Goal: Task Accomplishment & Management: Manage account settings

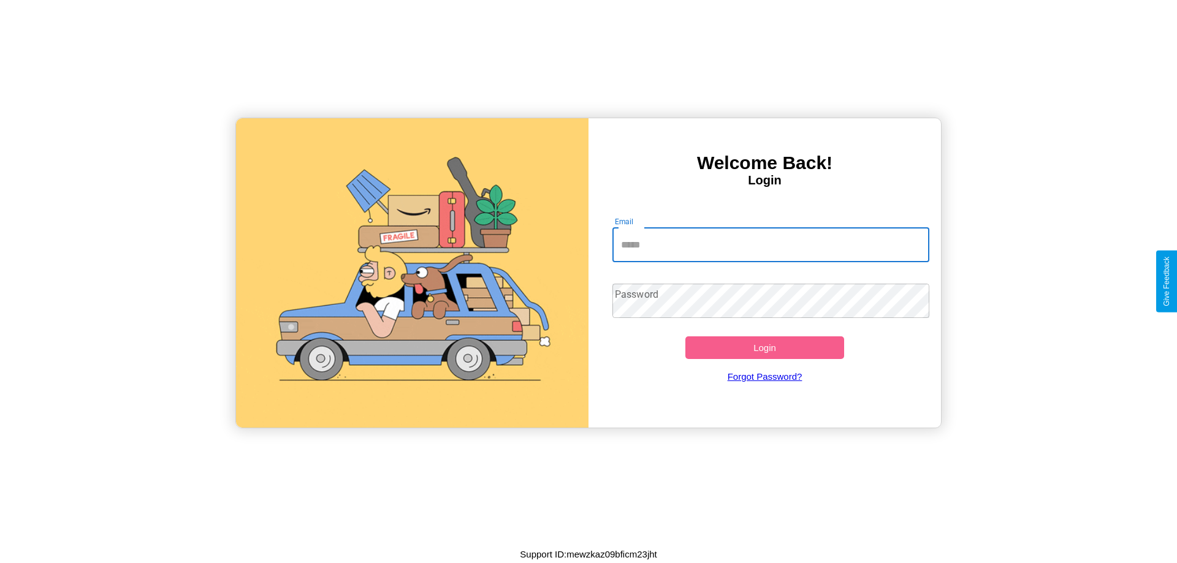
click at [770, 245] on input "Email" at bounding box center [770, 245] width 317 height 34
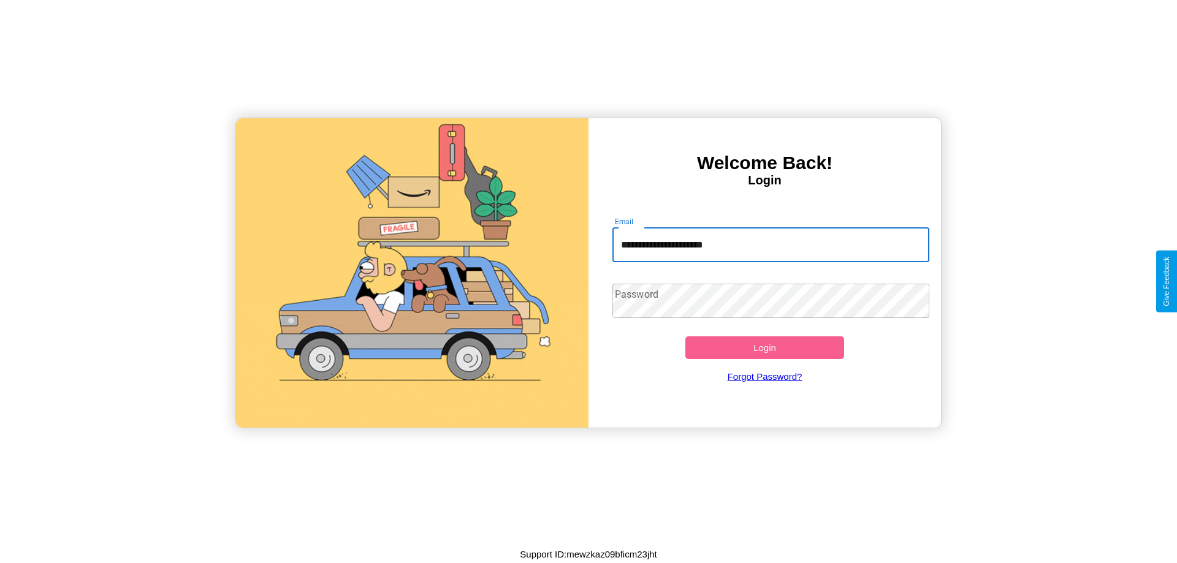
type input "**********"
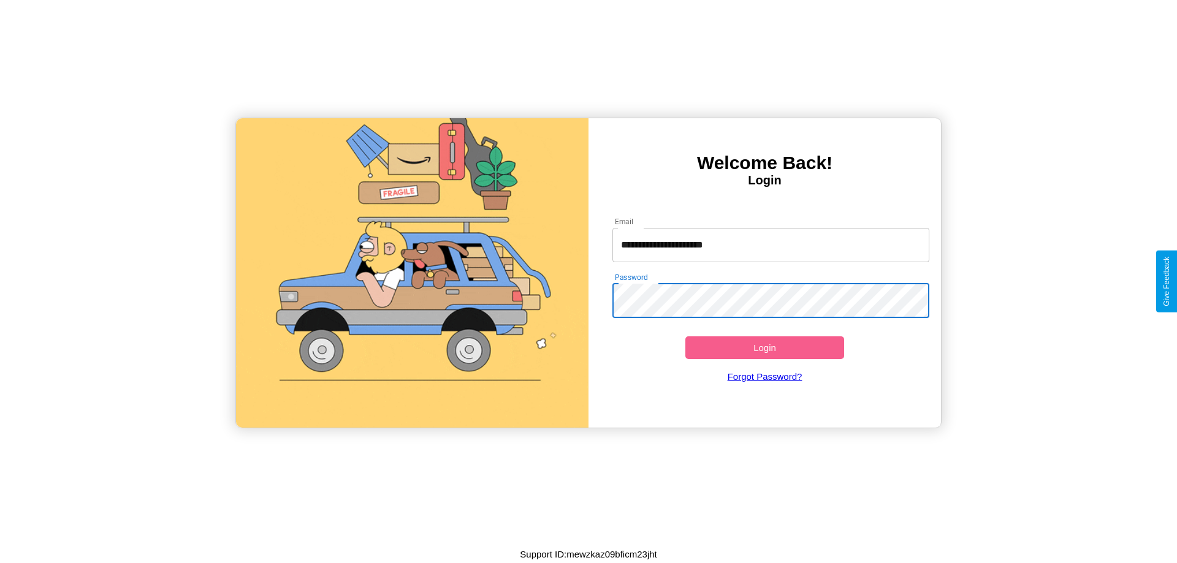
click at [764, 347] on button "Login" at bounding box center [764, 347] width 159 height 23
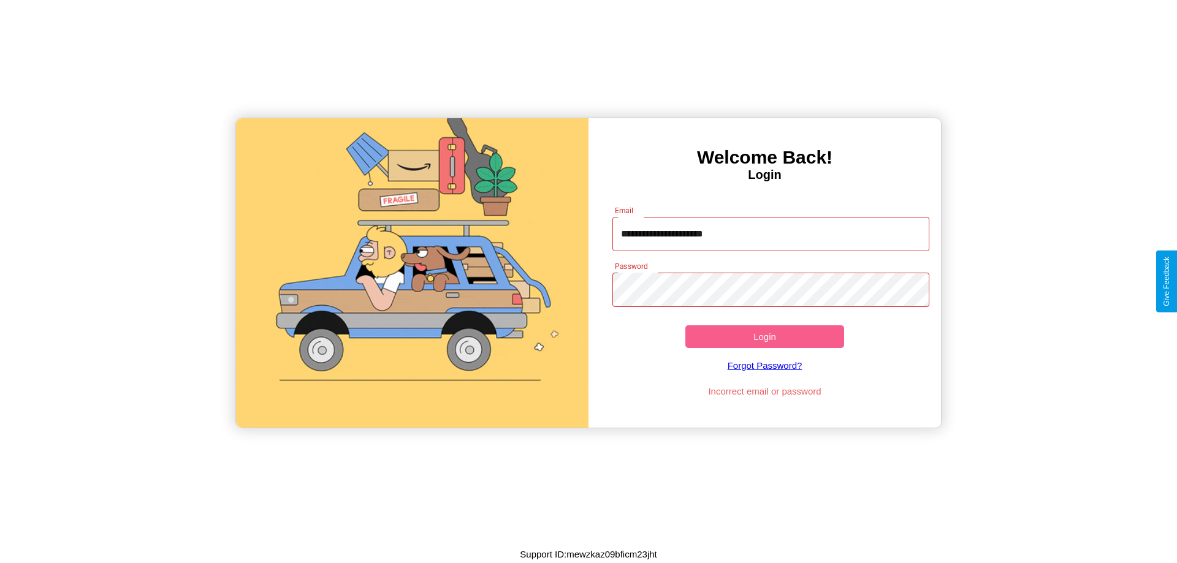
click at [764, 336] on button "Login" at bounding box center [764, 336] width 159 height 23
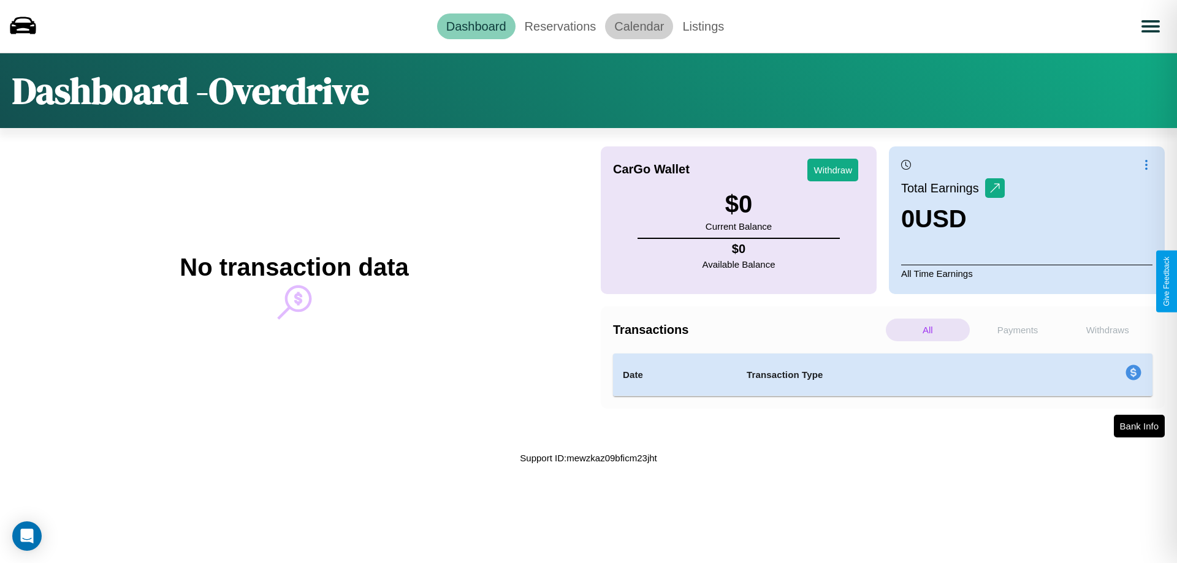
click at [639, 26] on link "Calendar" at bounding box center [639, 26] width 68 height 26
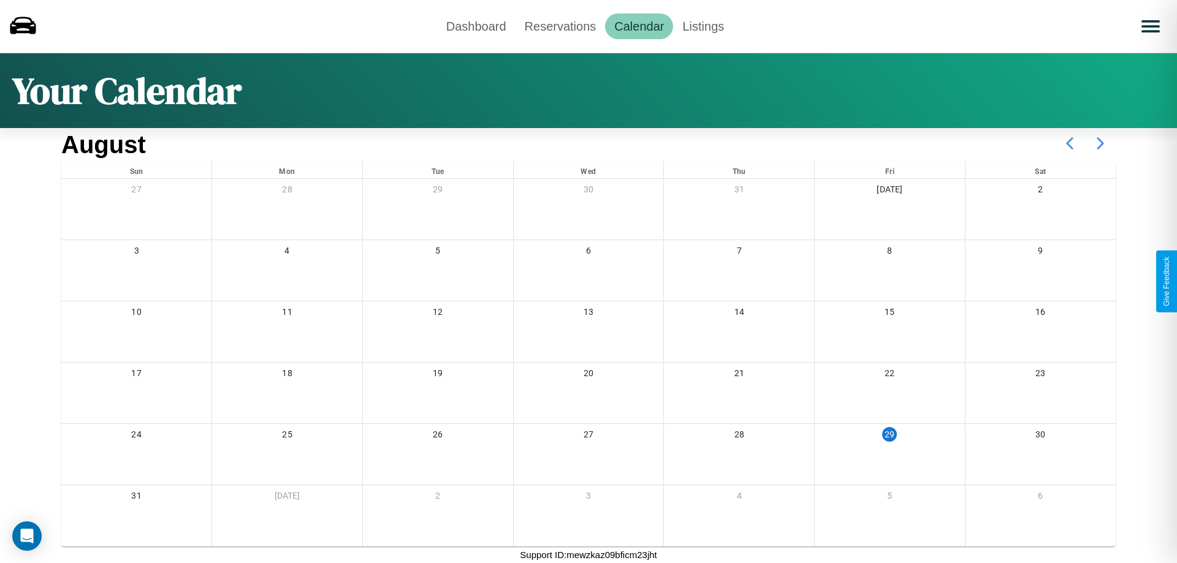
click at [1100, 143] on icon at bounding box center [1100, 143] width 31 height 31
click at [476, 26] on link "Dashboard" at bounding box center [476, 26] width 78 height 26
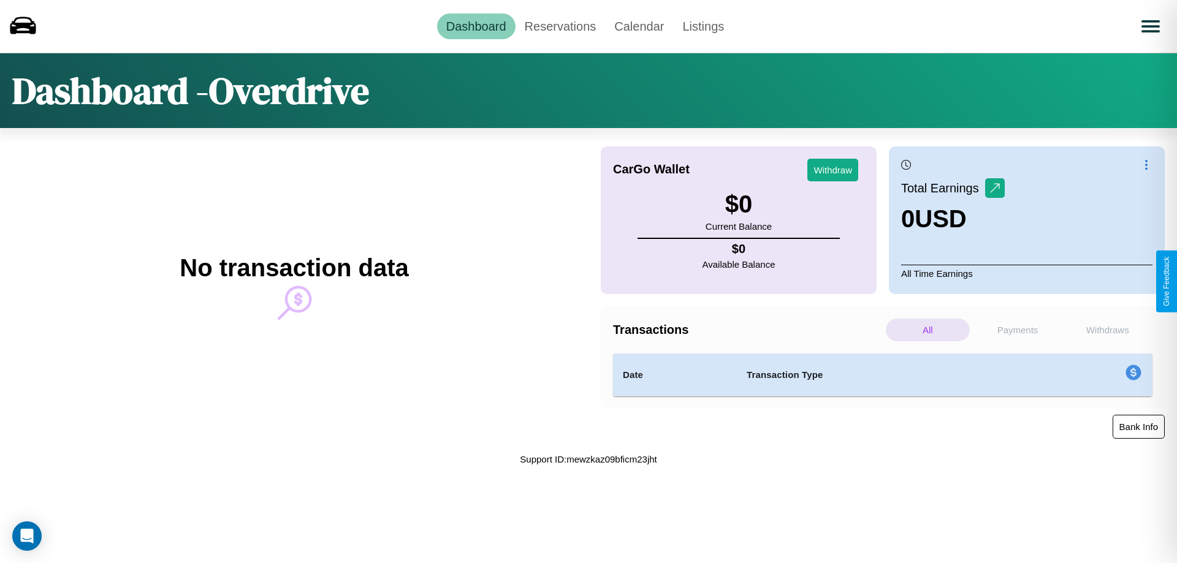
click at [1138, 427] on button "Bank Info" at bounding box center [1138, 427] width 52 height 24
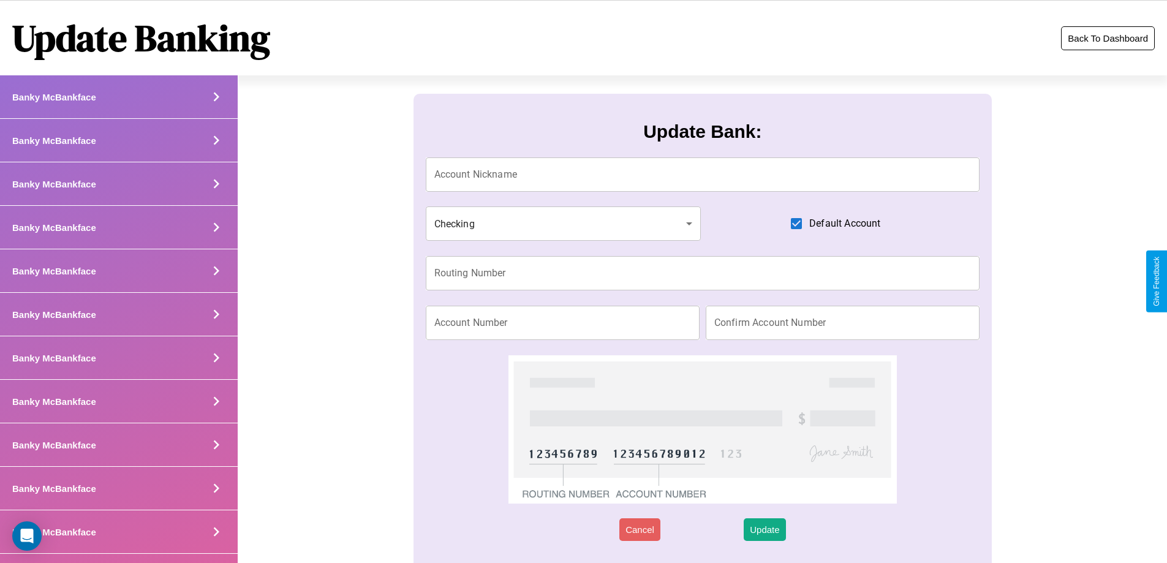
click at [1108, 38] on button "Back To Dashboard" at bounding box center [1108, 38] width 94 height 24
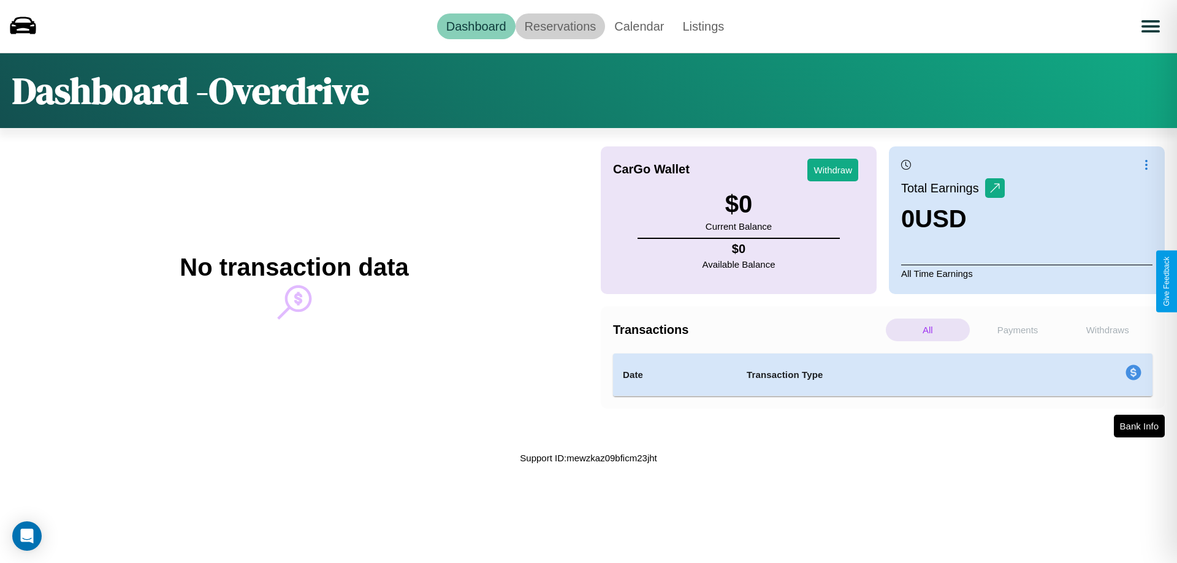
click at [559, 26] on link "Reservations" at bounding box center [560, 26] width 90 height 26
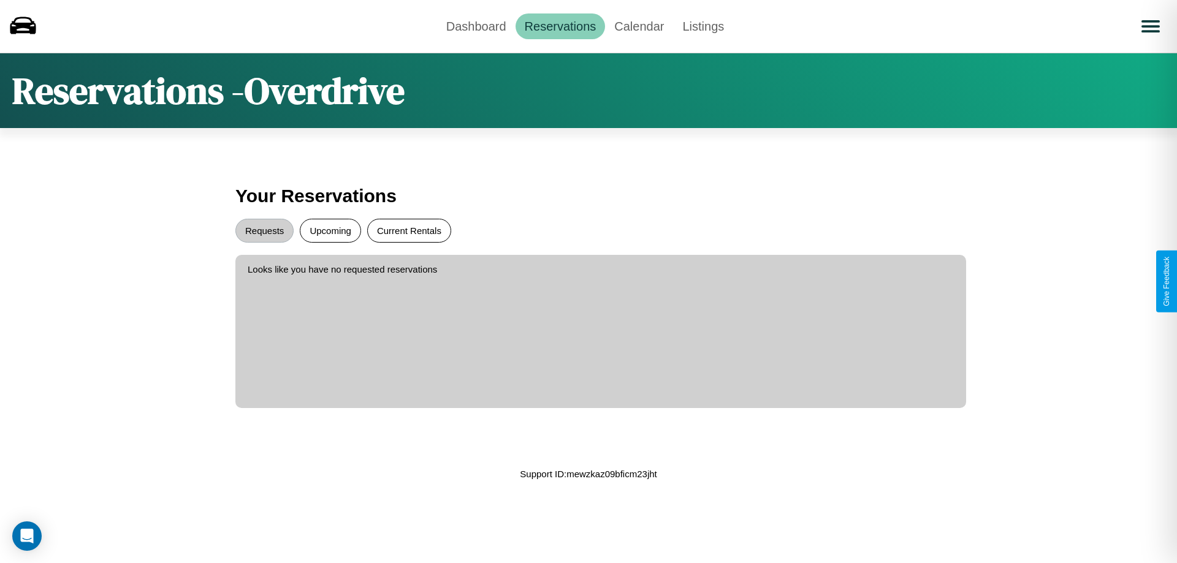
click at [409, 230] on button "Current Rentals" at bounding box center [409, 231] width 84 height 24
click at [264, 230] on button "Requests" at bounding box center [264, 231] width 58 height 24
